Goal: Task Accomplishment & Management: Use online tool/utility

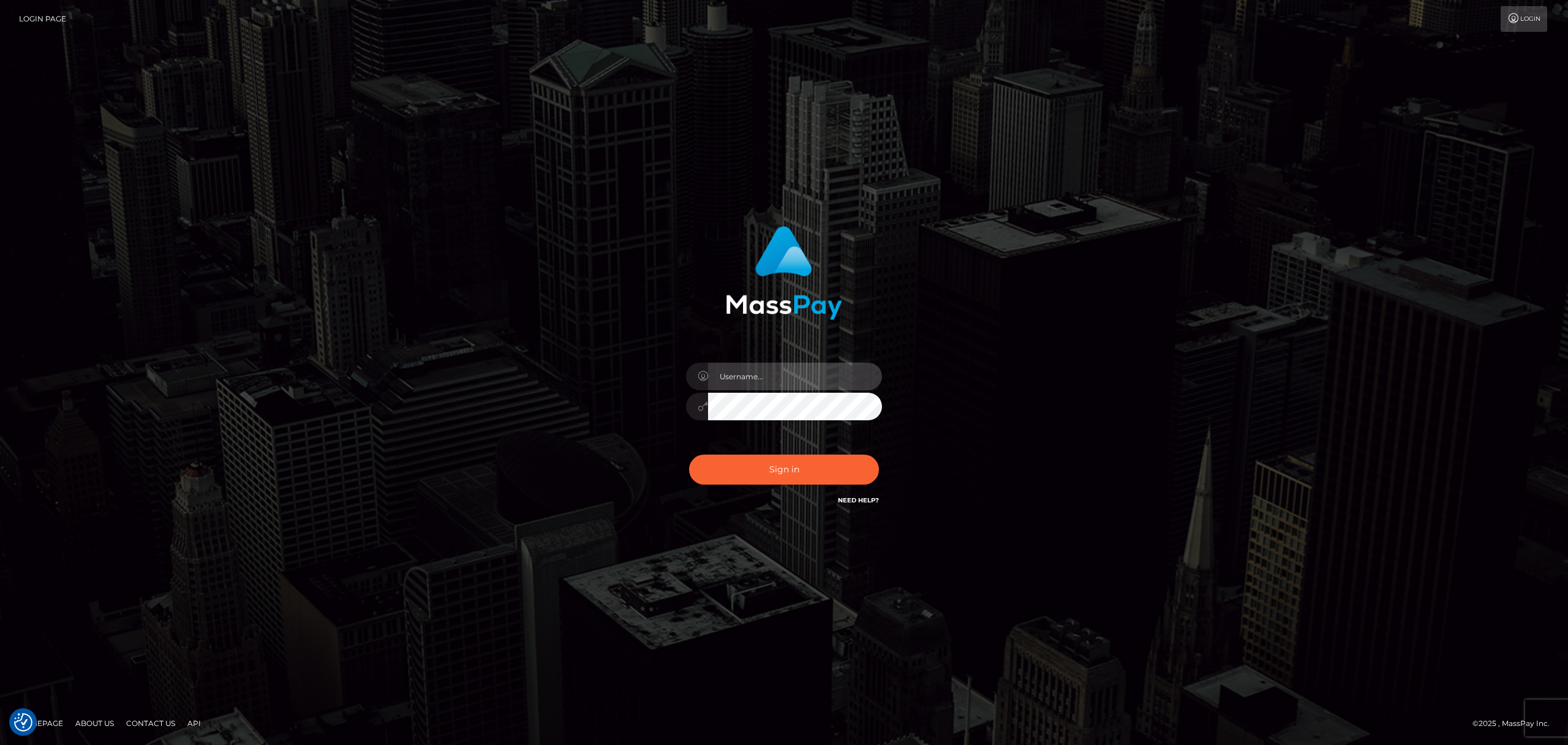
type input "artyon"
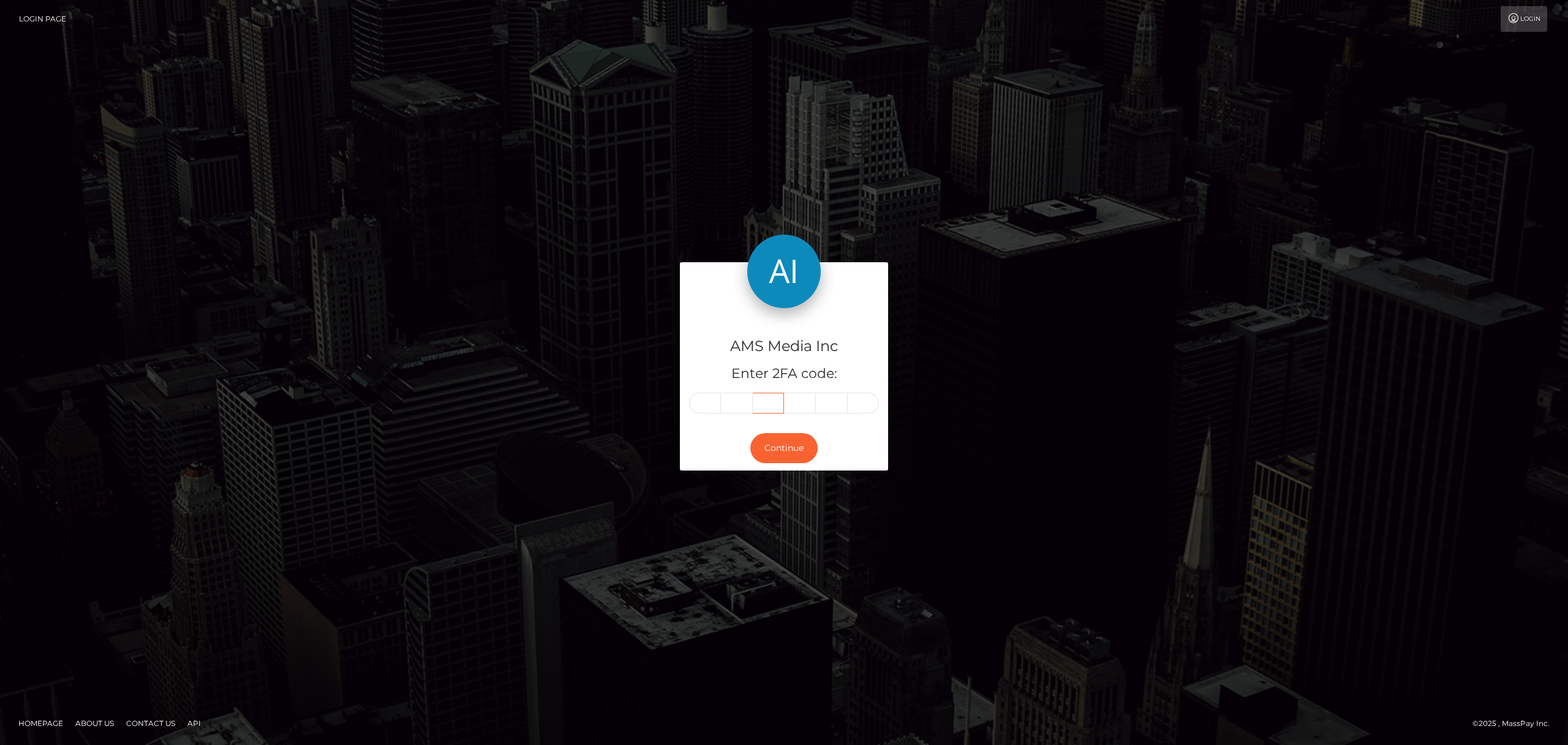
type input "259730"
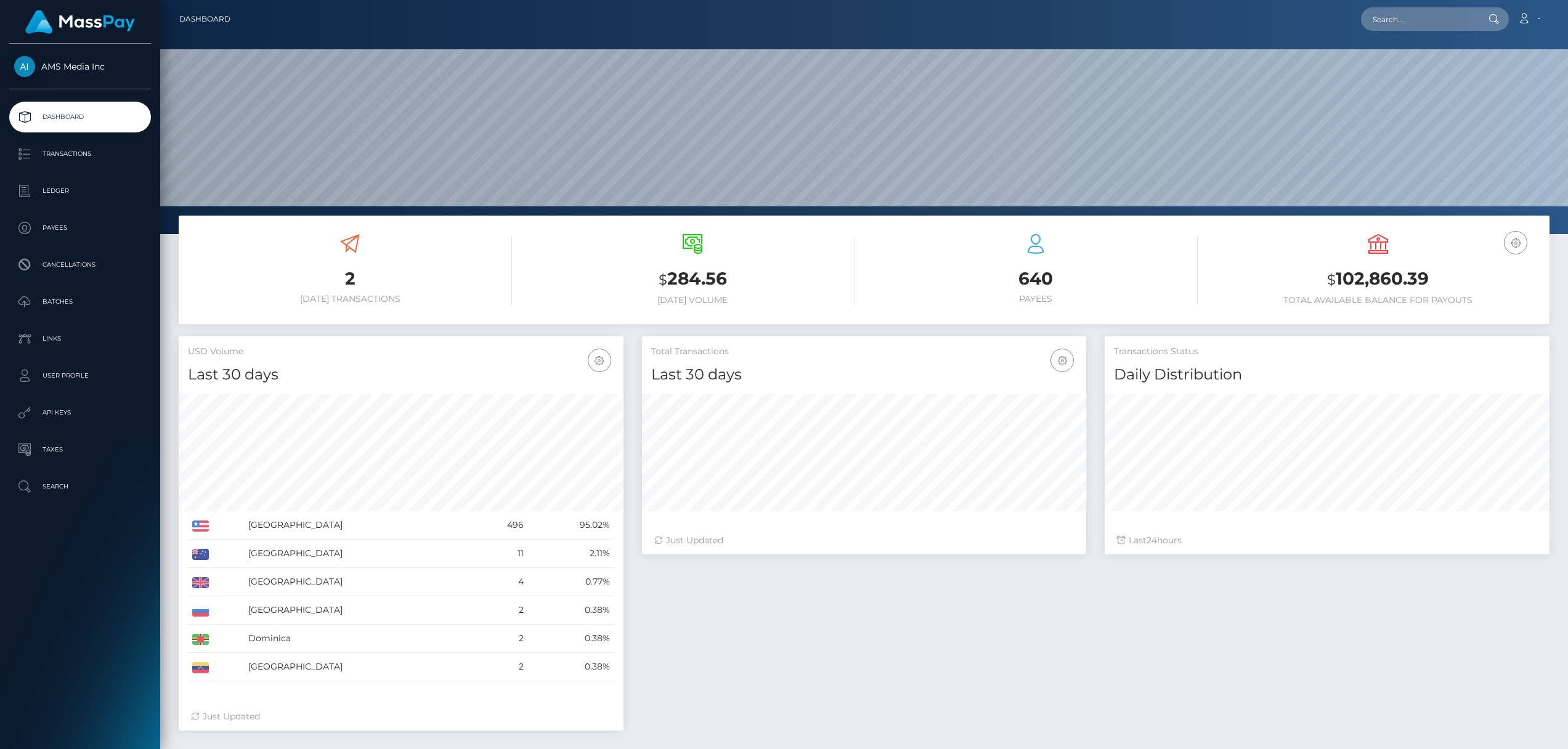
scroll to position [219, 444]
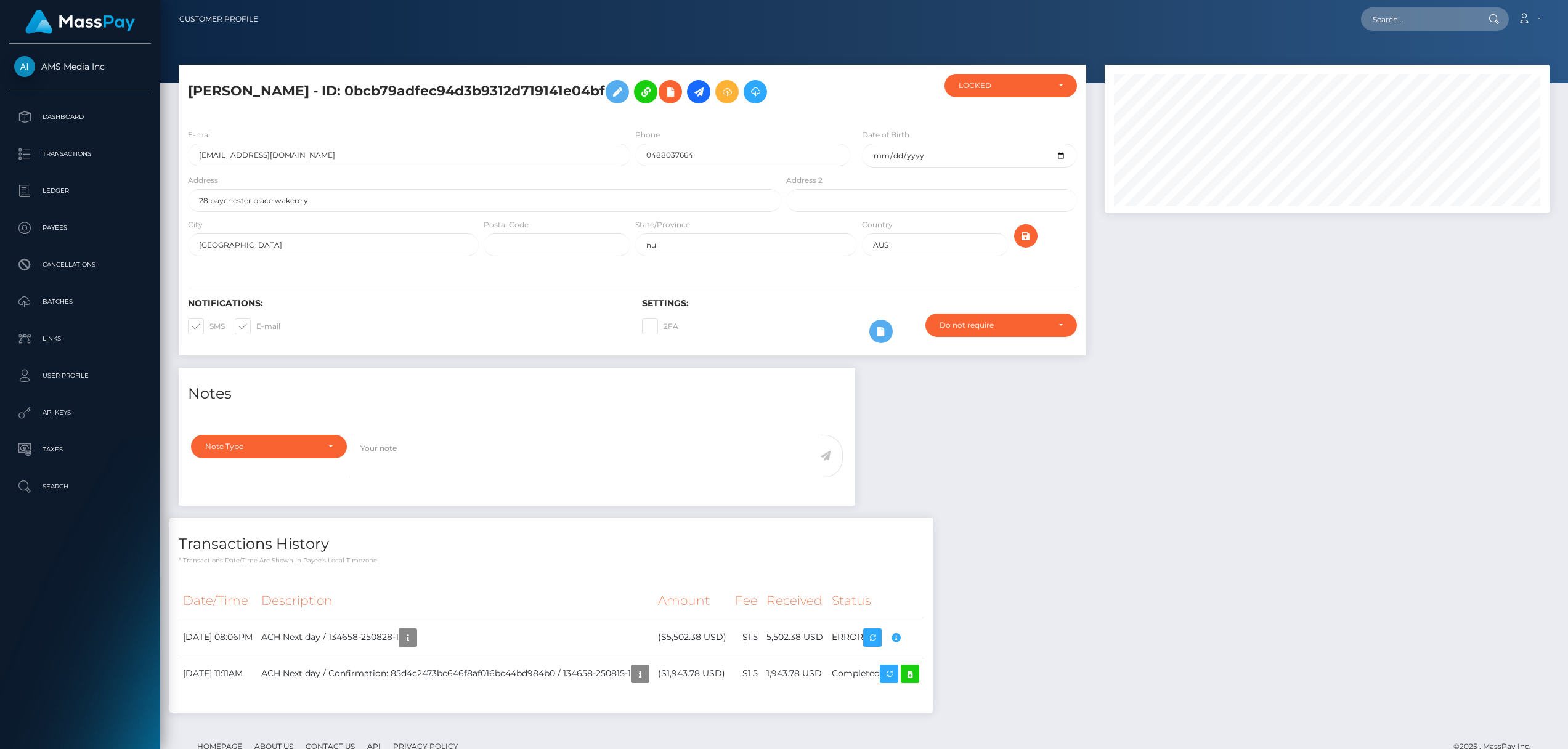
scroll to position [148, 444]
click at [903, 637] on icon "button" at bounding box center [896, 637] width 14 height 15
click at [880, 644] on icon "button" at bounding box center [872, 637] width 14 height 15
